Goal: Information Seeking & Learning: Learn about a topic

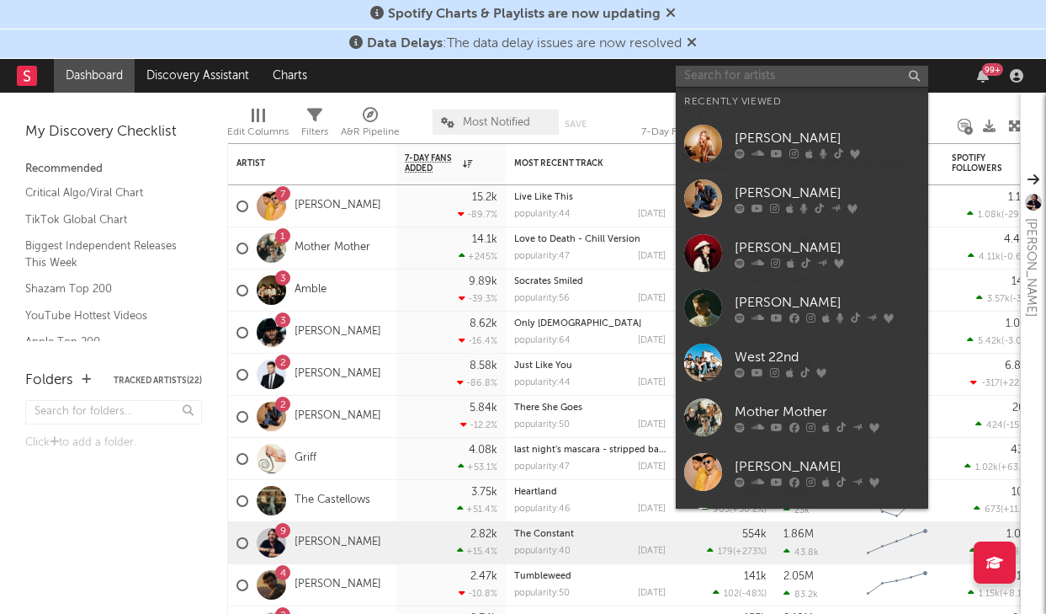
click at [712, 78] on input "text" at bounding box center [802, 76] width 253 height 21
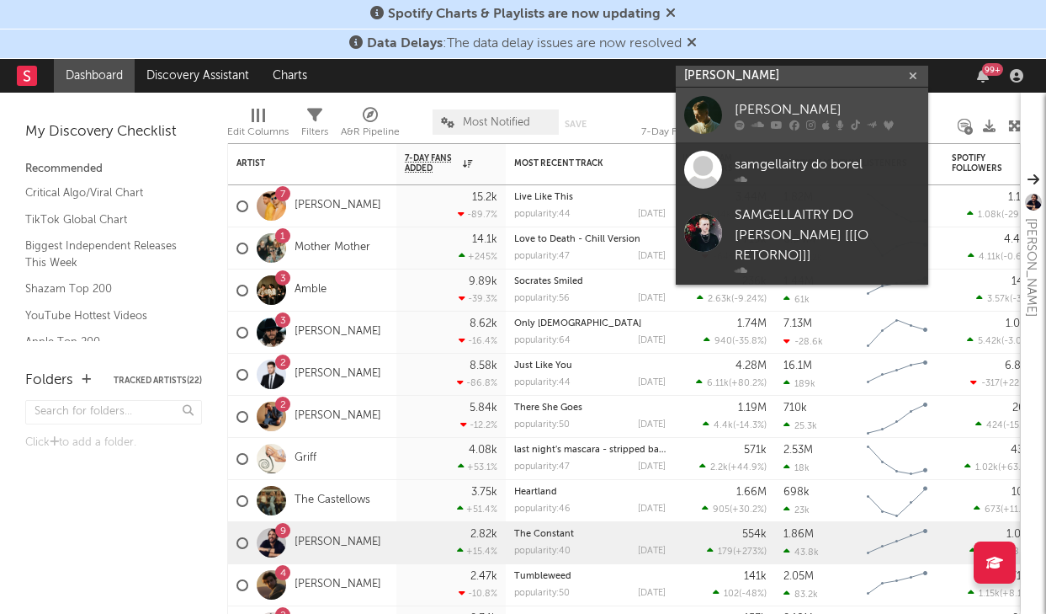
type input "[PERSON_NAME]"
click at [810, 97] on link "[PERSON_NAME]" at bounding box center [802, 115] width 253 height 55
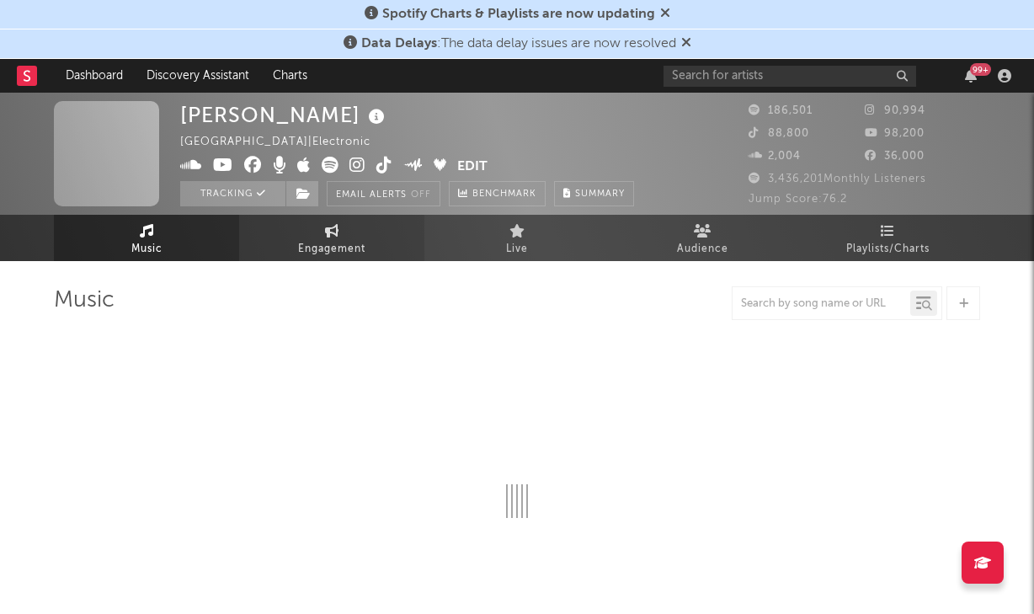
click at [319, 259] on link "Engagement" at bounding box center [331, 238] width 185 height 46
select select "1w"
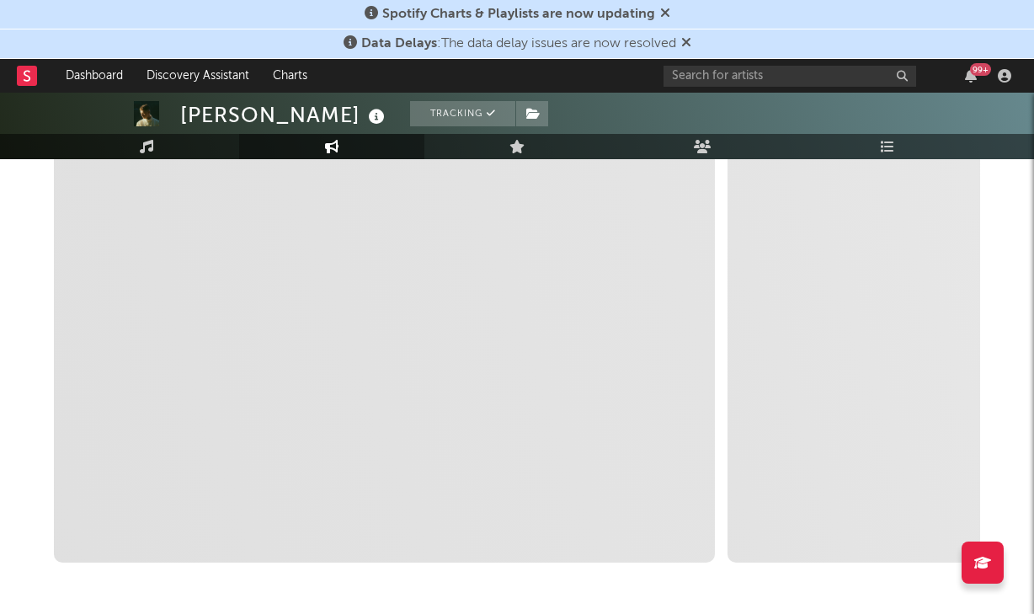
scroll to position [298, 0]
select select "1m"
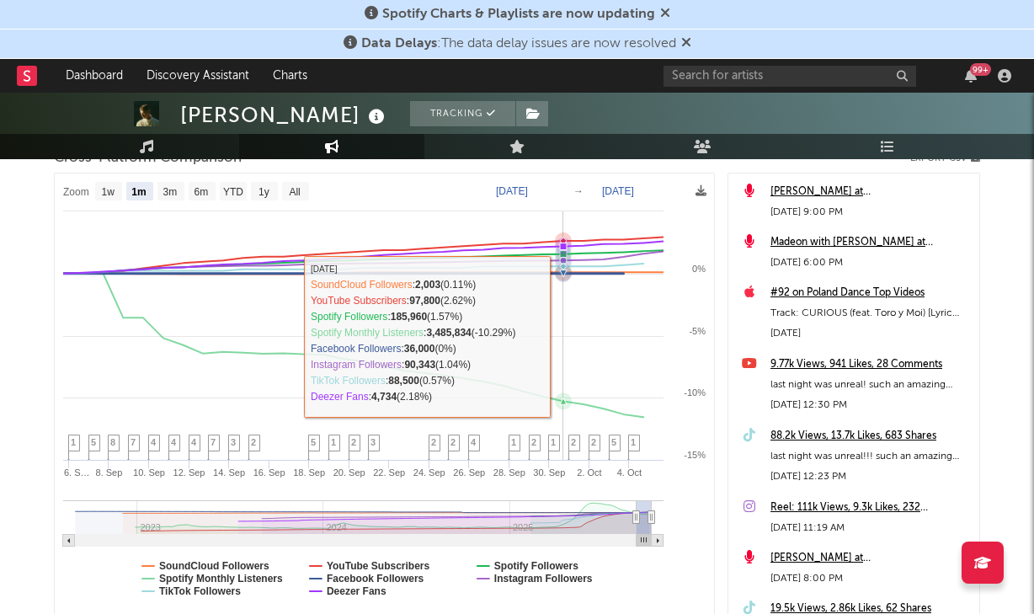
scroll to position [248, 0]
